Goal: Transaction & Acquisition: Complete application form

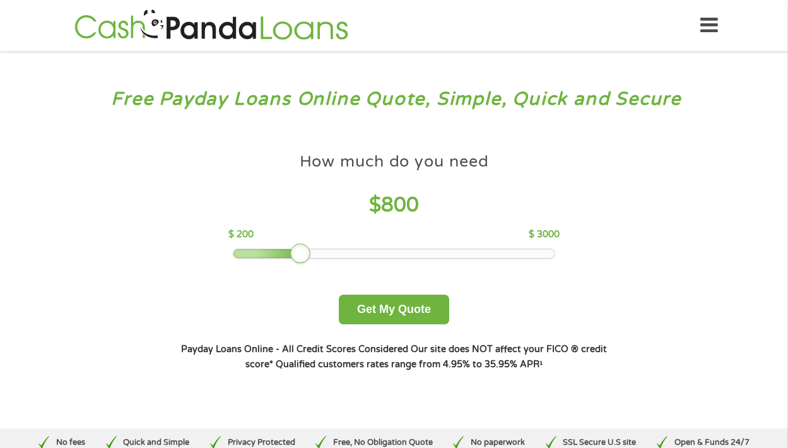
drag, startPoint x: 316, startPoint y: 257, endPoint x: 290, endPoint y: 261, distance: 25.5
click at [290, 261] on div "How much do you need $ 800 $ 200 $ 3000 Get My Quote" at bounding box center [394, 235] width 442 height 178
click at [394, 312] on button "Get My Quote" at bounding box center [394, 310] width 110 height 30
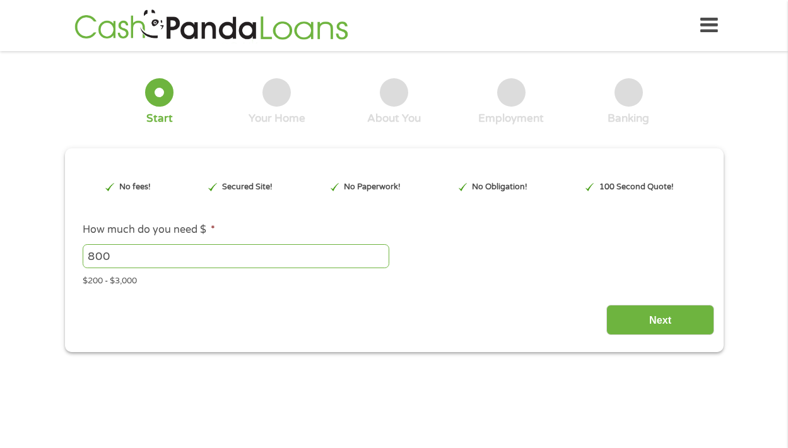
type input "EAIaIQobChMIlNKJmc6ajwMVBFj_AR3ZlwyeEAAYAyAAEgK6OPD_BwE"
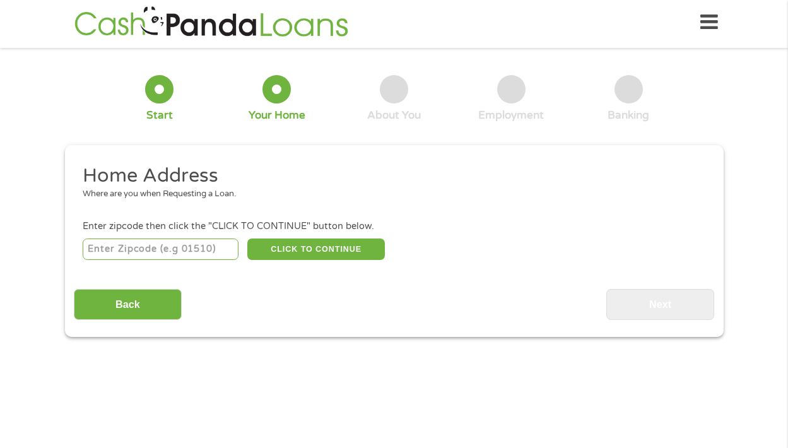
scroll to position [5, 5]
click at [134, 244] on input "number" at bounding box center [161, 249] width 156 height 21
type input "61201"
click at [322, 246] on button "CLICK TO CONTINUE" at bounding box center [316, 249] width 138 height 21
type input "61201"
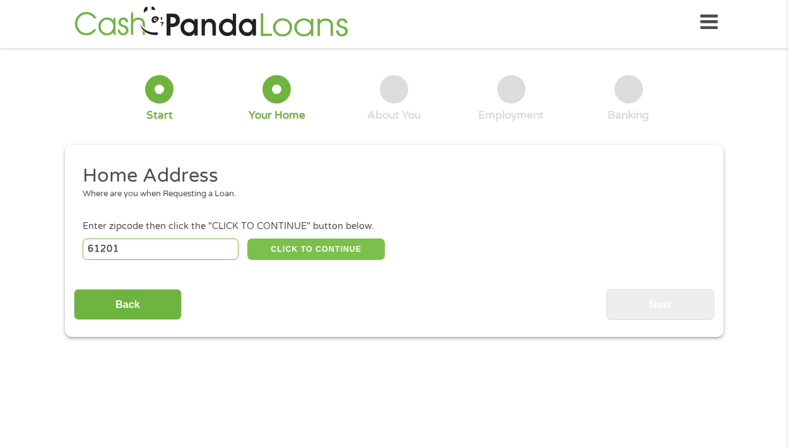
type input "[GEOGRAPHIC_DATA]"
select select "Illinois"
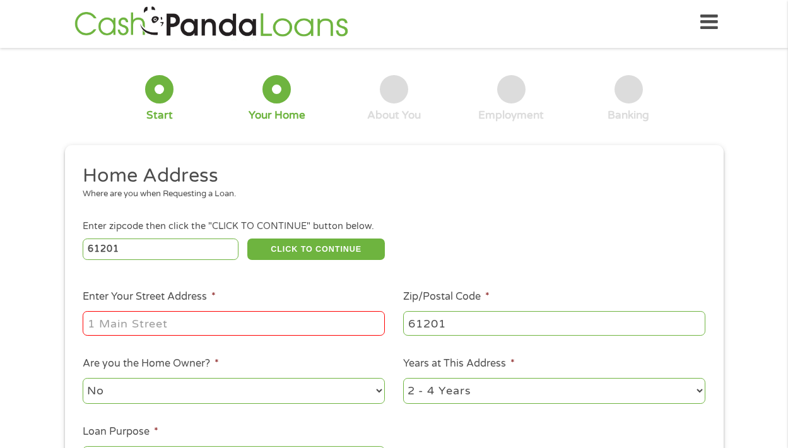
click at [295, 311] on input "Enter Your Street Address *" at bounding box center [234, 323] width 302 height 24
click at [372, 323] on input "Enter Your Street Address *" at bounding box center [234, 323] width 302 height 24
click at [370, 324] on input "Enter Your Street Address *" at bounding box center [234, 323] width 302 height 24
click at [376, 323] on input "Enter Your Street Address *" at bounding box center [234, 323] width 302 height 24
click at [376, 324] on input "Enter Your Street Address *" at bounding box center [234, 323] width 302 height 24
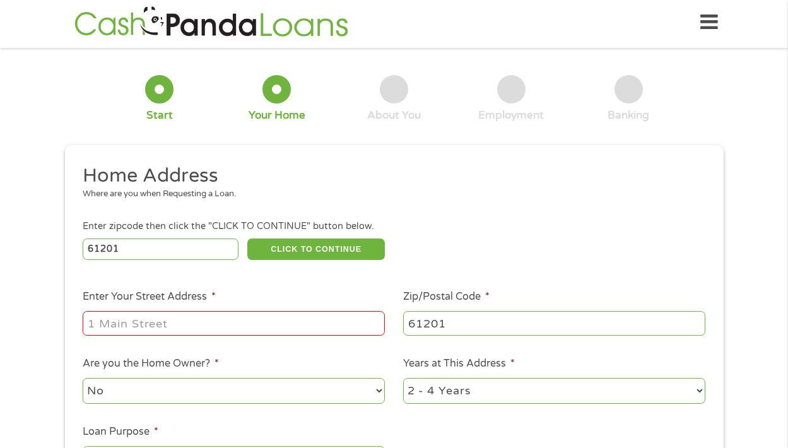
click at [376, 324] on input "Enter Your Street Address *" at bounding box center [234, 323] width 302 height 24
type input "9"
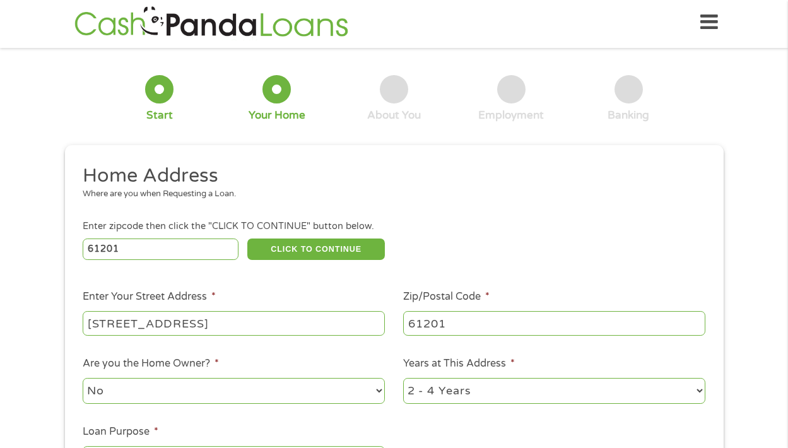
click at [299, 322] on input "3925 23rd ave" at bounding box center [234, 323] width 302 height 24
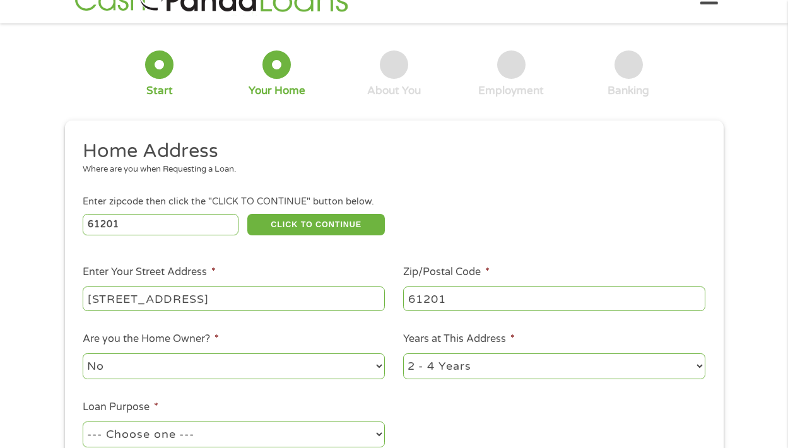
scroll to position [260, 0]
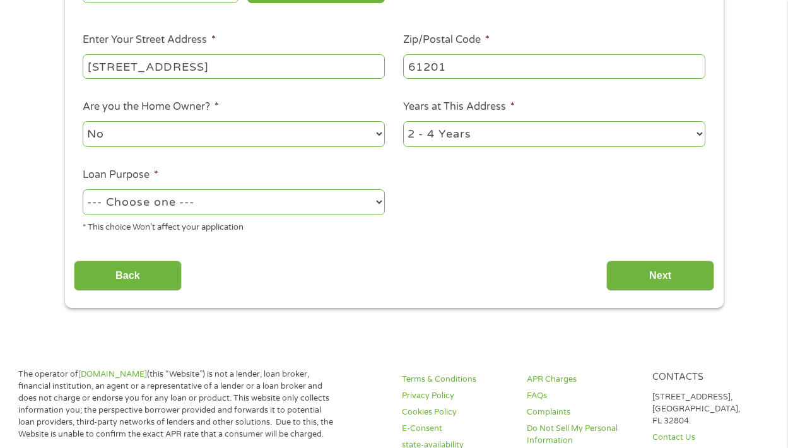
type input "3925 23rd ave"
select select "60months"
select select "majorpurchase"
click at [649, 275] on input "Next" at bounding box center [661, 276] width 108 height 31
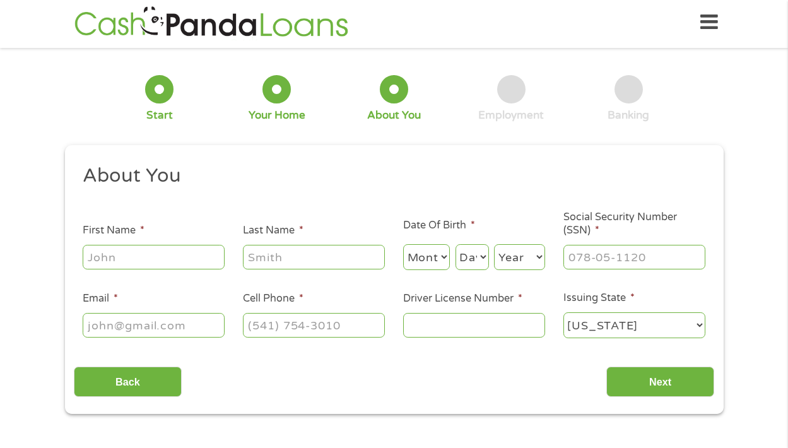
scroll to position [5, 5]
click at [172, 265] on input "First Name *" at bounding box center [154, 257] width 142 height 24
click at [215, 262] on input "First Name *" at bounding box center [154, 257] width 142 height 24
click at [210, 254] on input "First Name *" at bounding box center [154, 257] width 142 height 24
type input "Kayla"
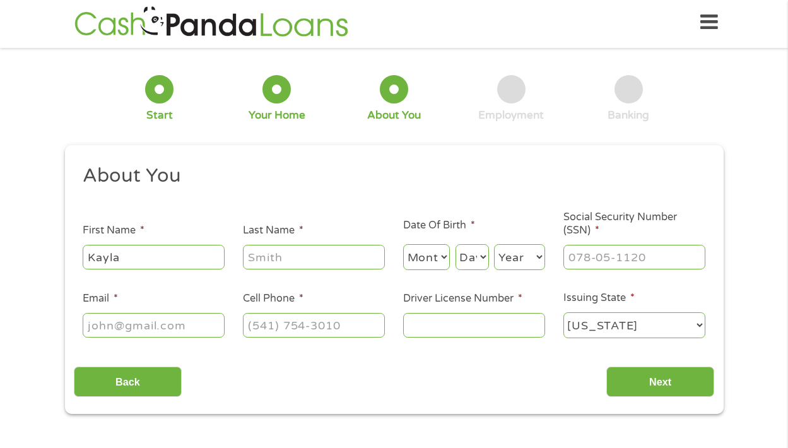
type input "Schoeve"
select select "12"
select select "9"
select select "1993"
type input "479-23-5276"
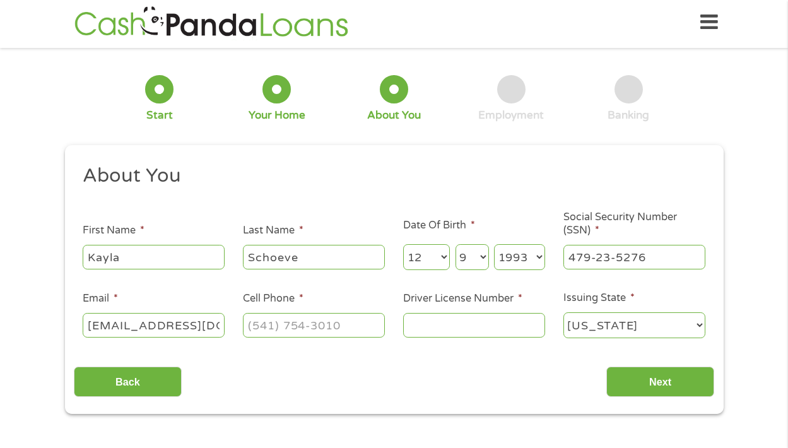
type input "angeloftime.428@gmail.com"
type input "(309) 430-4948"
type input "10051393950S"
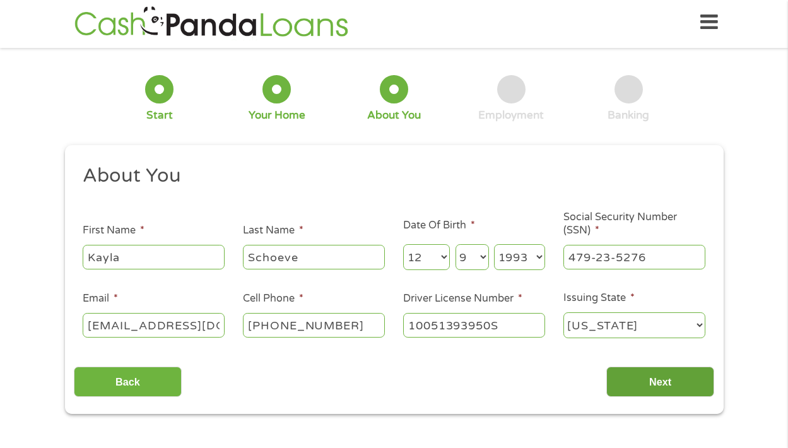
click at [659, 383] on input "Next" at bounding box center [661, 382] width 108 height 31
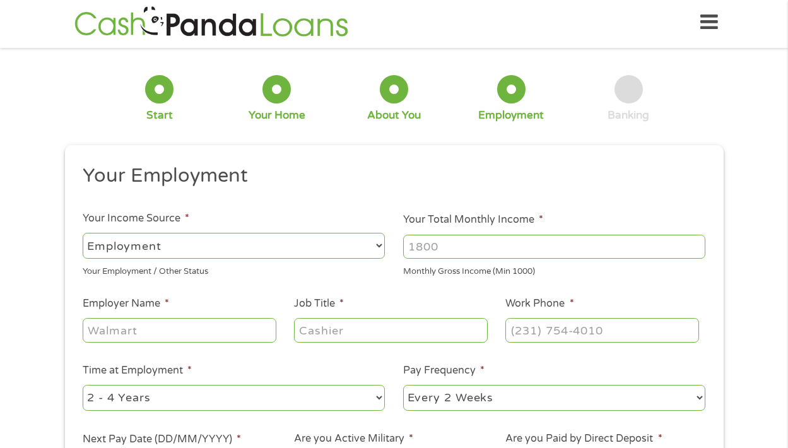
click at [506, 243] on input "Your Total Monthly Income *" at bounding box center [554, 247] width 302 height 24
select select "selfEmployed"
click at [500, 265] on div "Monthly Gross Income (Min 1000)" at bounding box center [554, 269] width 302 height 17
click at [504, 251] on input "Your Total Monthly Income *" at bounding box center [554, 247] width 302 height 24
type input "1250"
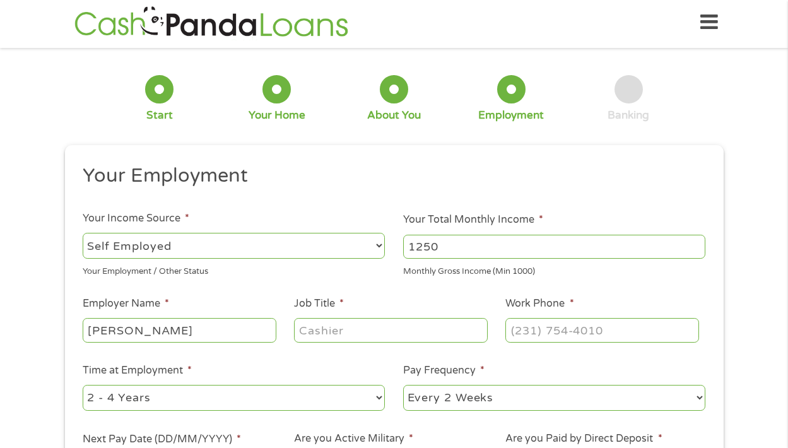
type input "Kayla Schoeve"
type input "Owner"
type input "(309) 430-4948"
select select "fullTime"
click at [484, 236] on input "1250" at bounding box center [554, 247] width 302 height 24
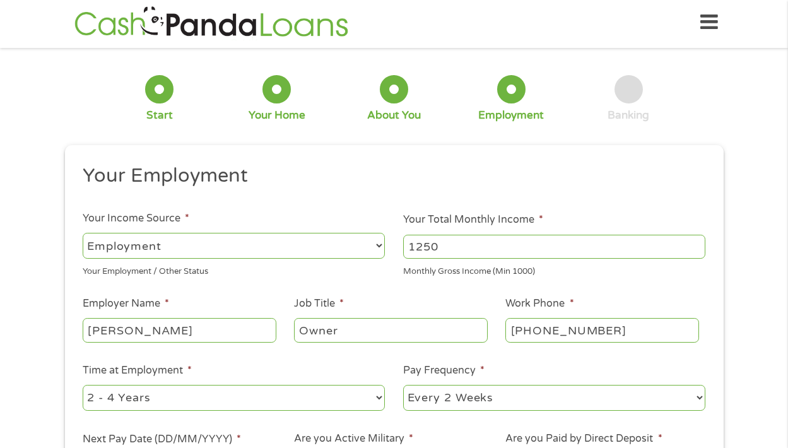
click at [191, 327] on input "Kayla Schoeve" at bounding box center [179, 330] width 193 height 24
drag, startPoint x: 191, startPoint y: 328, endPoint x: 73, endPoint y: 331, distance: 118.7
click at [73, 331] on div "This field is hidden when viewing the form gclid This field is hidden when view…" at bounding box center [394, 350] width 659 height 410
paste input "text"
click at [204, 321] on input "Kayla Schoeve" at bounding box center [179, 330] width 193 height 24
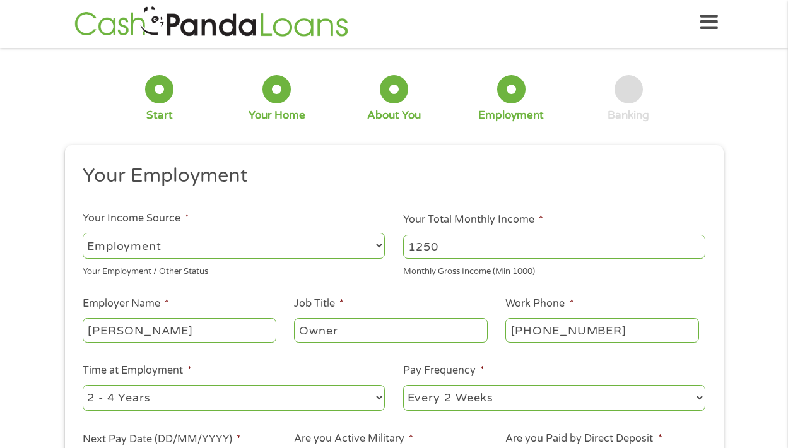
click at [202, 328] on input "Kayla Schoeve" at bounding box center [179, 330] width 193 height 24
type input "K"
click at [136, 334] on input "Employer Name *" at bounding box center [179, 330] width 193 height 24
type input "DHS Family Resource"
type input "Member"
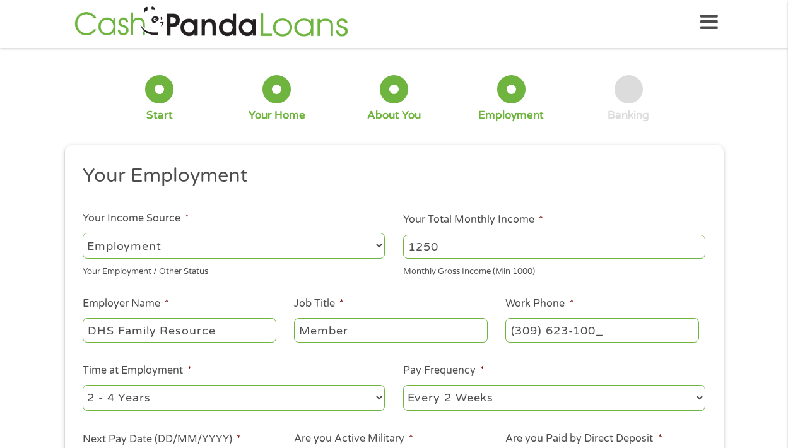
type input "(309) 623-1001"
click at [362, 326] on input "Member" at bounding box center [390, 330] width 193 height 24
drag, startPoint x: 362, startPoint y: 326, endPoint x: 307, endPoint y: 328, distance: 54.9
click at [307, 328] on input "Member" at bounding box center [390, 330] width 193 height 24
click at [304, 329] on input "Member" at bounding box center [390, 330] width 193 height 24
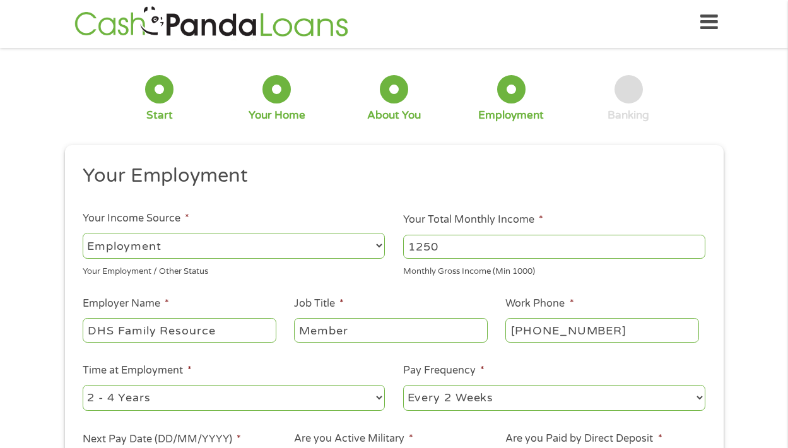
click at [384, 328] on input "Member" at bounding box center [390, 330] width 193 height 24
type input "Member"
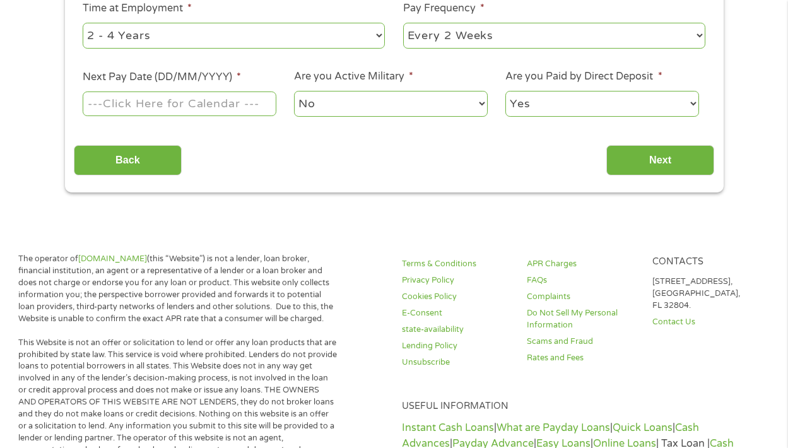
scroll to position [311, 0]
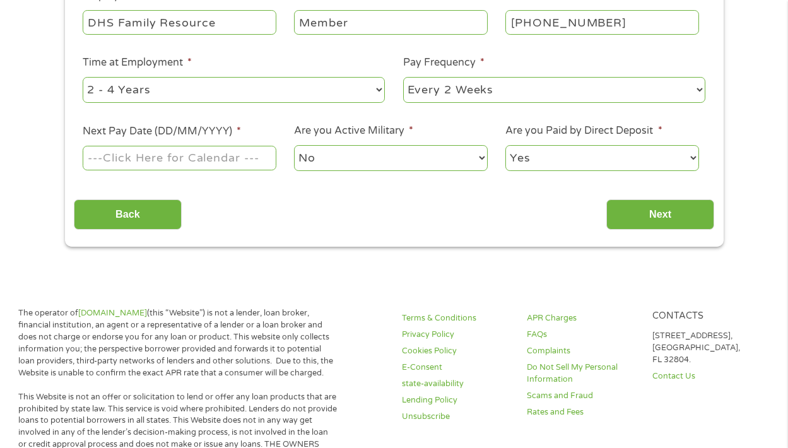
select select "monthly"
click at [188, 158] on input "Next Pay Date (DD/MM/YYYY) *" at bounding box center [179, 158] width 193 height 24
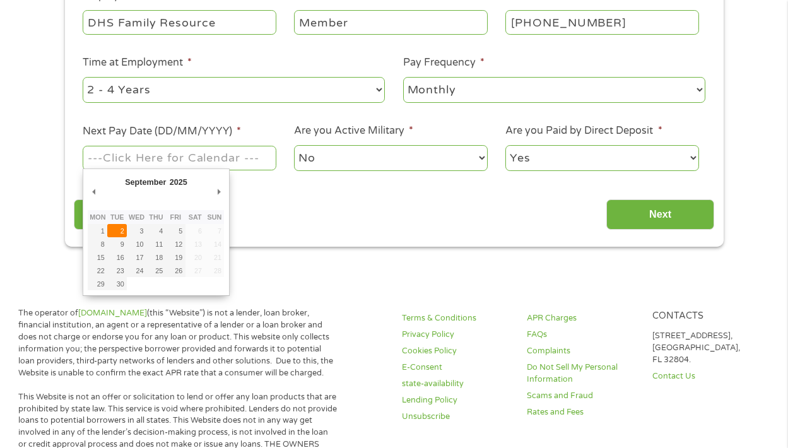
type input "02/09/2025"
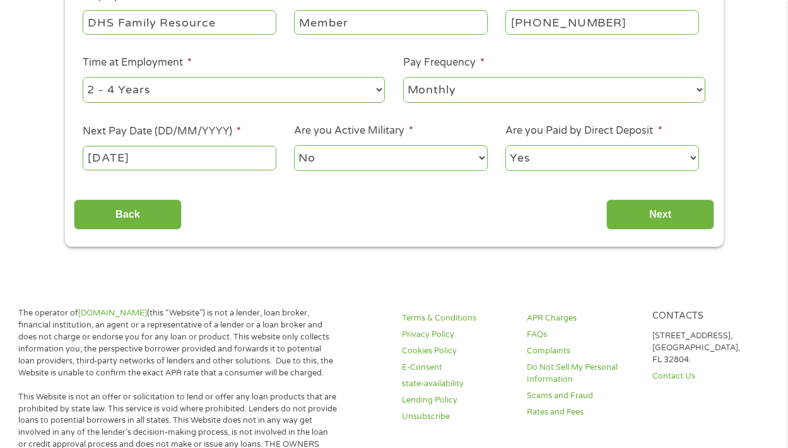
select select "0"
click at [658, 211] on input "Next" at bounding box center [661, 214] width 108 height 31
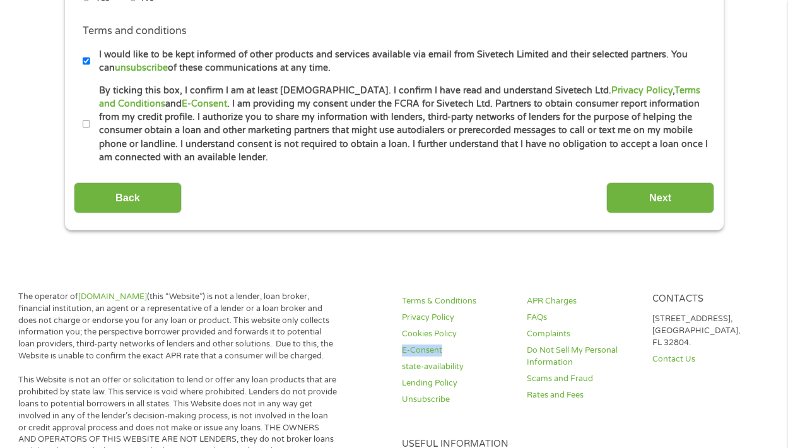
scroll to position [425, 0]
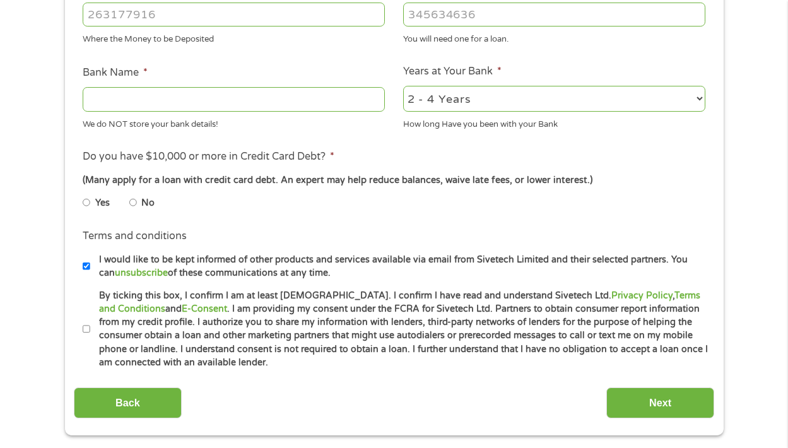
click at [81, 261] on li "Terms and conditions I would like to be kept informed of other products and ser…" at bounding box center [394, 253] width 641 height 51
click at [134, 201] on input "No" at bounding box center [133, 203] width 8 height 20
radio input "true"
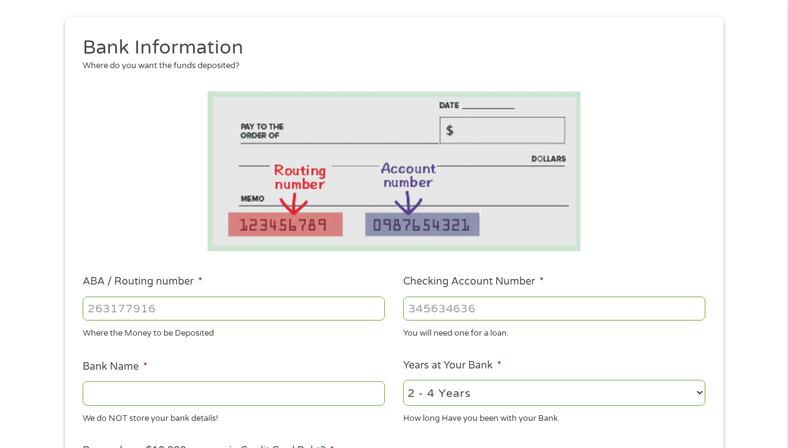
scroll to position [158, 0]
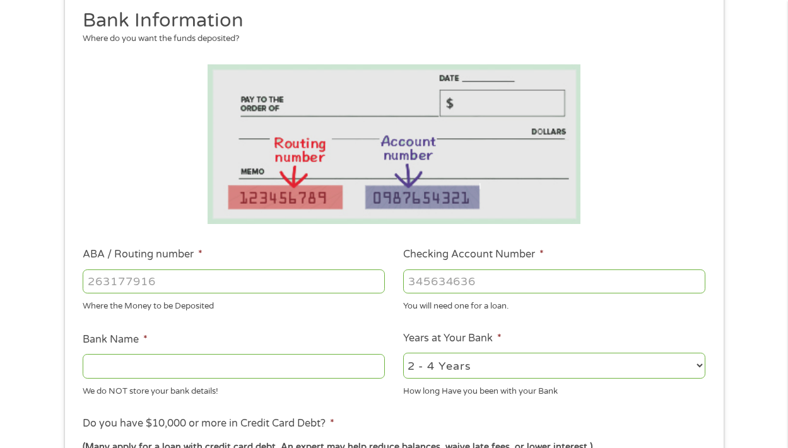
click at [184, 273] on input "ABA / Routing number *" at bounding box center [234, 282] width 302 height 24
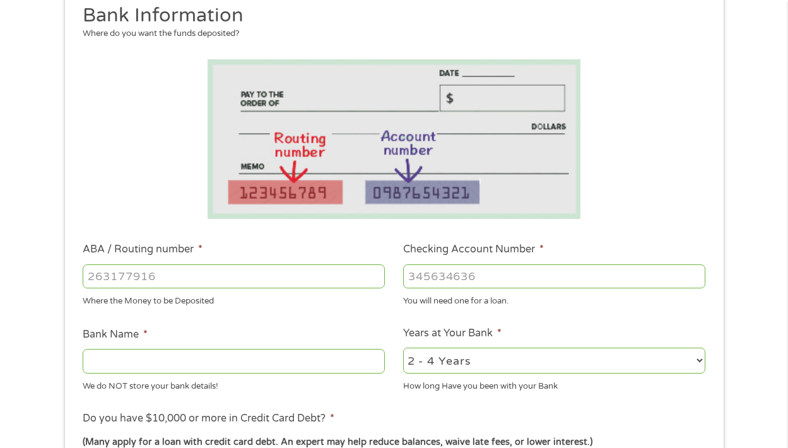
scroll to position [186, 0]
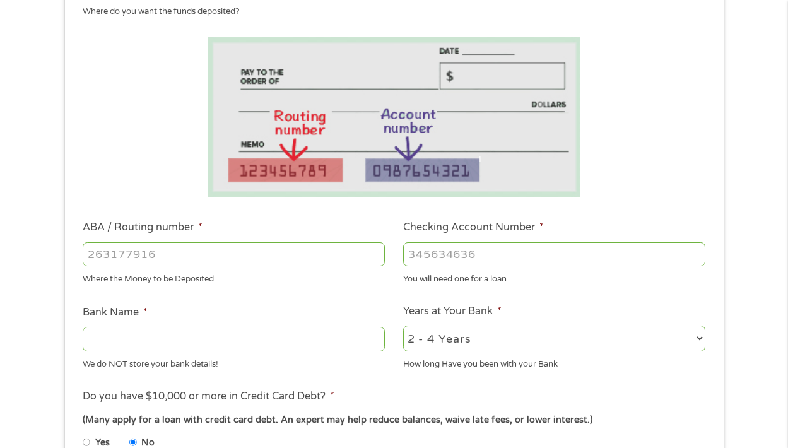
click at [304, 253] on input "ABA / Routing number *" at bounding box center [234, 254] width 302 height 24
type input "031101279"
type input "THE BANCORP BANK"
type input "031101279"
type input "450289300323185"
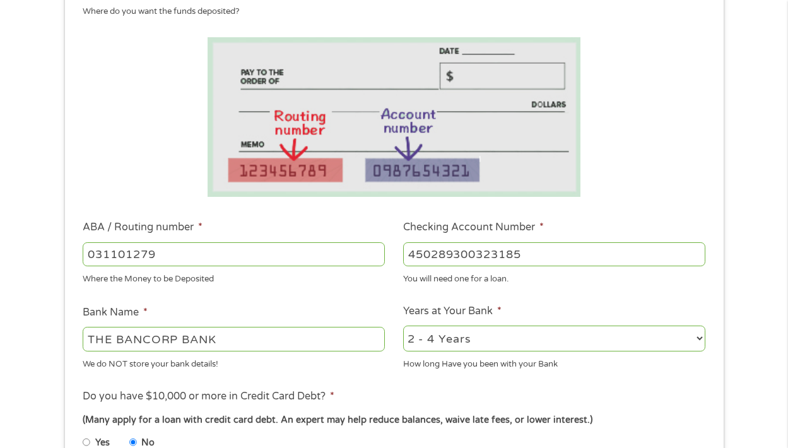
select select "24months"
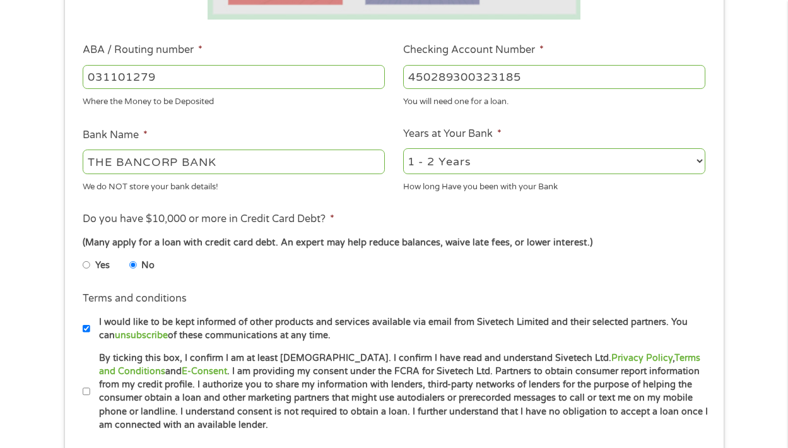
click at [92, 327] on label "I would like to be kept informed of other products and services available via e…" at bounding box center [399, 329] width 619 height 27
click at [90, 327] on input "I would like to be kept informed of other products and services available via e…" at bounding box center [87, 329] width 8 height 20
checkbox input "false"
click at [88, 389] on input "By ticking this box, I confirm I am at least 18 years old. I confirm I have rea…" at bounding box center [87, 392] width 8 height 20
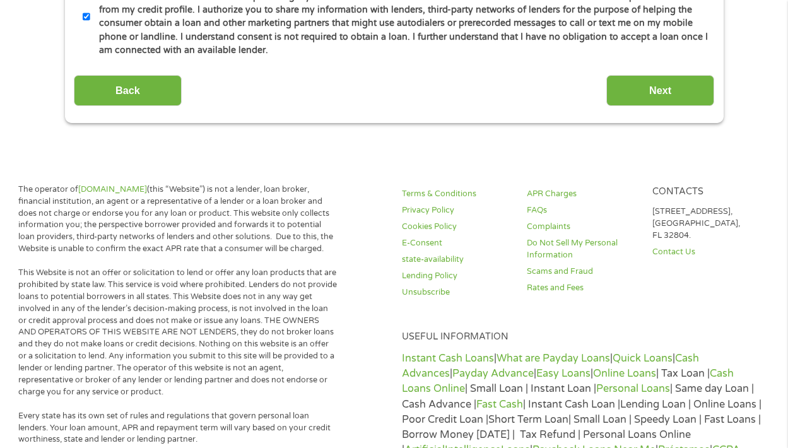
scroll to position [707, 0]
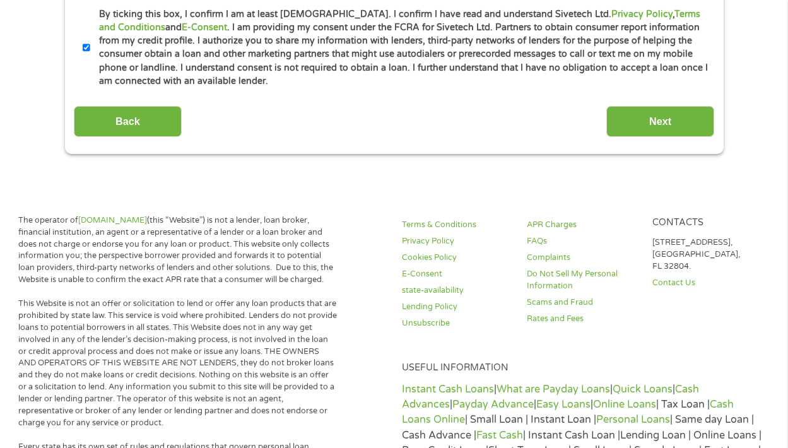
click at [86, 40] on input "By ticking this box, I confirm I am at least 18 years old. I confirm I have rea…" at bounding box center [87, 48] width 8 height 20
checkbox input "false"
click at [653, 114] on input "Next" at bounding box center [661, 121] width 108 height 31
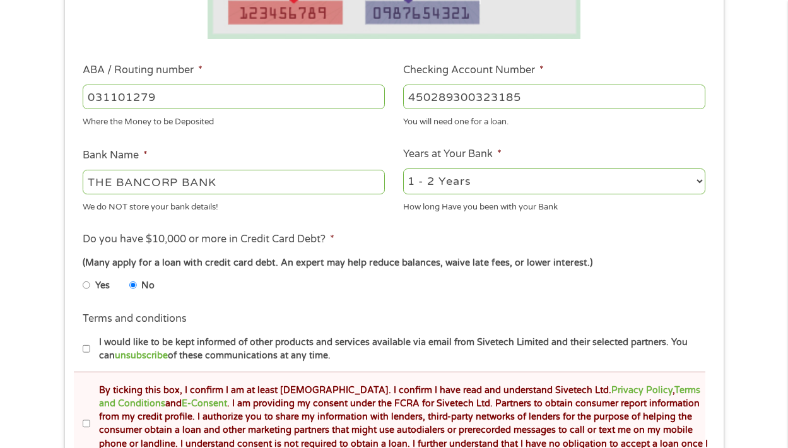
scroll to position [560, 0]
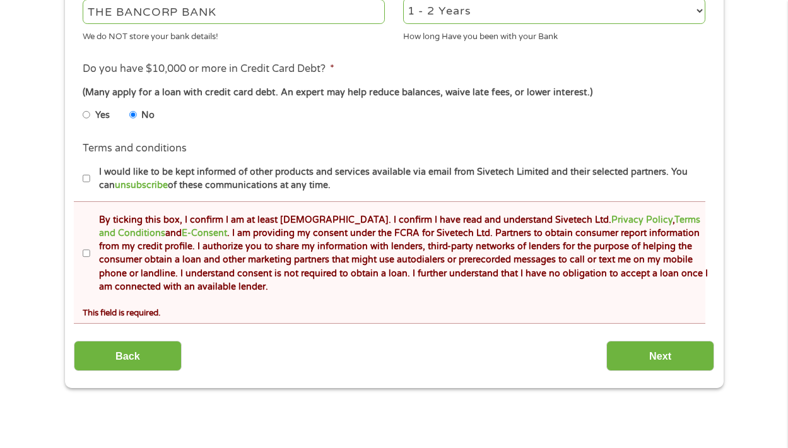
click at [88, 247] on input "By ticking this box, I confirm I am at least 18 years old. I confirm I have rea…" at bounding box center [87, 254] width 8 height 20
checkbox input "true"
click at [670, 347] on input "Next" at bounding box center [661, 356] width 108 height 31
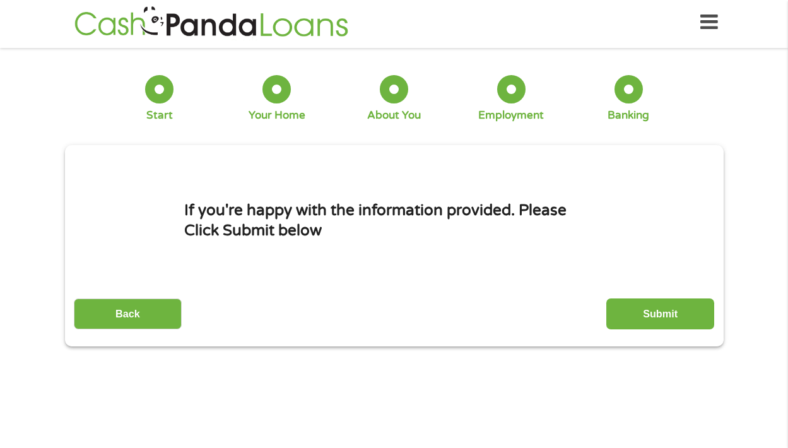
scroll to position [5, 5]
click at [650, 324] on input "Submit" at bounding box center [661, 314] width 108 height 31
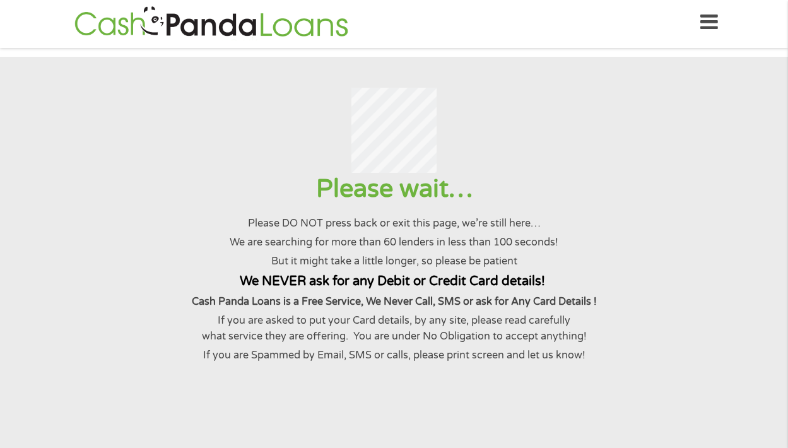
scroll to position [0, 0]
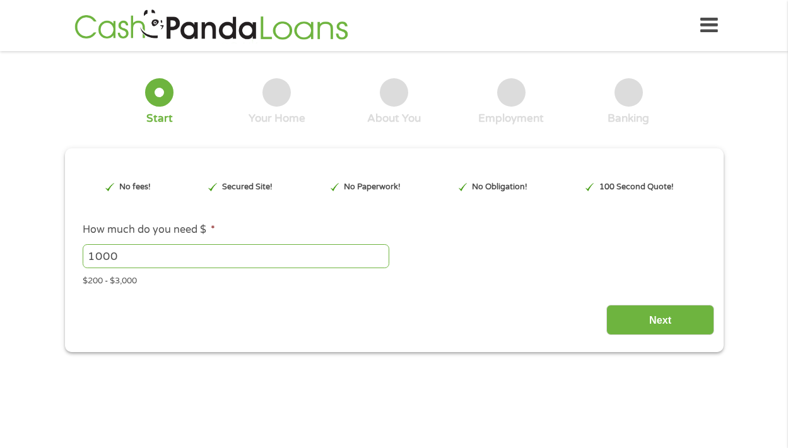
click at [737, 26] on header "Home Get Loan Offer How it works FAQs Blog Cash Loans Quick Loans Online Loans …" at bounding box center [394, 25] width 788 height 51
click at [702, 24] on icon at bounding box center [710, 25] width 18 height 31
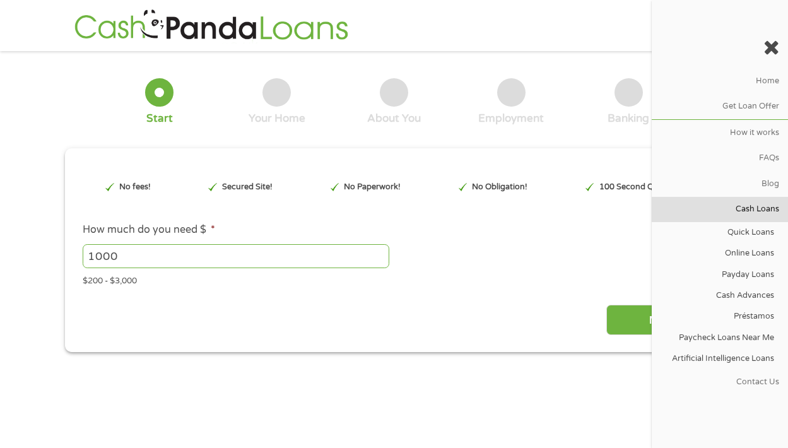
click at [753, 197] on link "Cash Loans" at bounding box center [720, 209] width 136 height 25
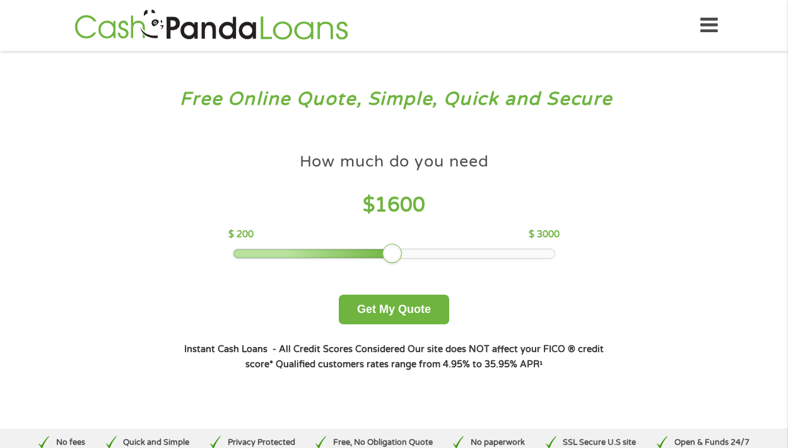
click at [438, 252] on div at bounding box center [394, 253] width 321 height 9
click at [436, 253] on div at bounding box center [394, 253] width 321 height 9
drag, startPoint x: 394, startPoint y: 252, endPoint x: 726, endPoint y: 259, distance: 332.1
click at [728, 259] on div "Free Online Quote, Simple, Quick and Secure How much do you need? $300 $500 $75…" at bounding box center [394, 239] width 788 height 377
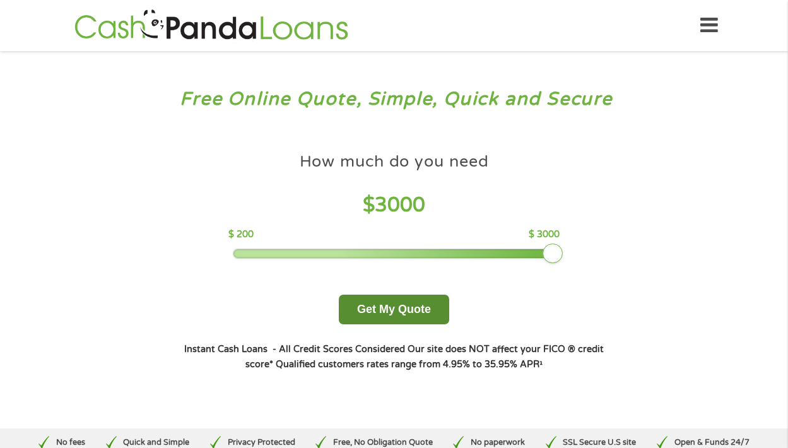
click at [409, 311] on button "Get My Quote" at bounding box center [394, 310] width 110 height 30
